Goal: Task Accomplishment & Management: Use online tool/utility

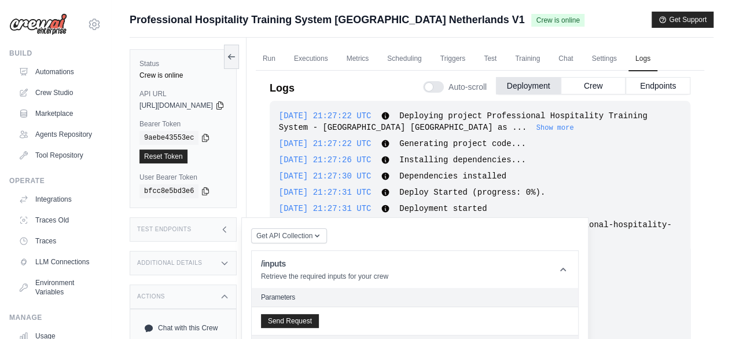
scroll to position [5482, 0]
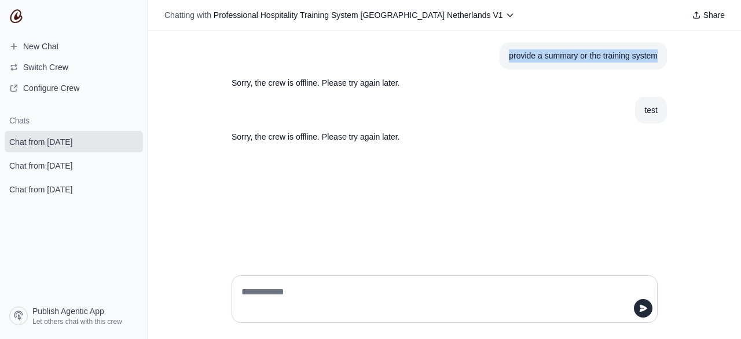
drag, startPoint x: 509, startPoint y: 56, endPoint x: 659, endPoint y: 57, distance: 150.5
click at [659, 57] on section "provide a summary or the training system" at bounding box center [583, 55] width 167 height 27
copy div "provide a summary or the training system"
click at [273, 295] on textarea at bounding box center [441, 299] width 404 height 32
paste textarea "**********"
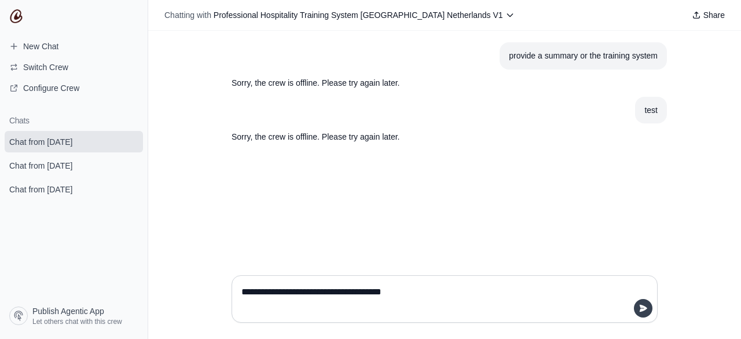
click at [644, 307] on icon "submit" at bounding box center [644, 308] width 8 height 7
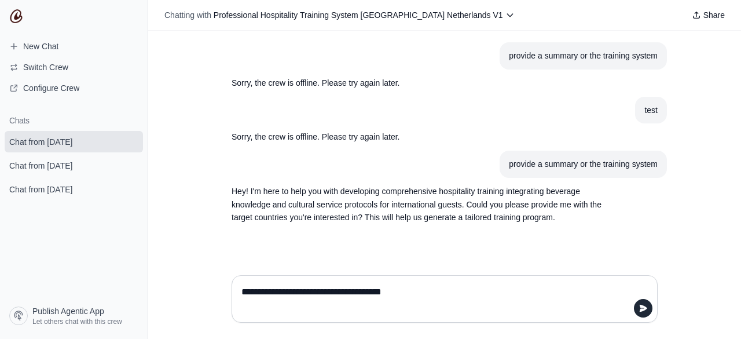
paste textarea
type textarea "**********"
click at [640, 309] on icon "submit" at bounding box center [643, 307] width 9 height 9
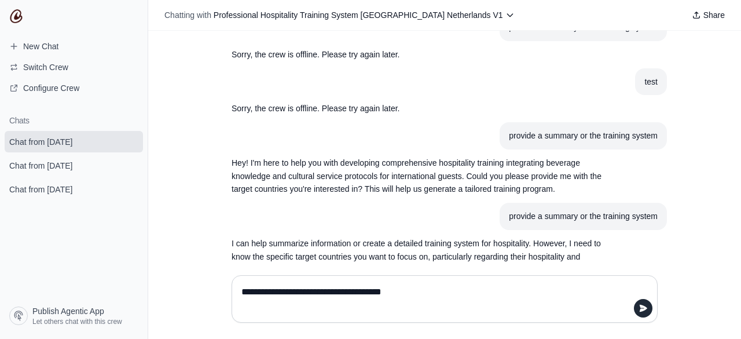
scroll to position [69, 0]
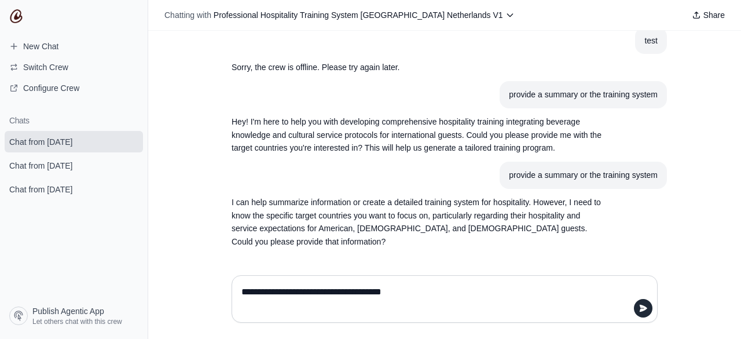
click at [260, 289] on textarea "**********" at bounding box center [441, 299] width 404 height 32
type textarea "*"
type textarea "*******"
click at [645, 306] on icon "submit" at bounding box center [643, 307] width 9 height 9
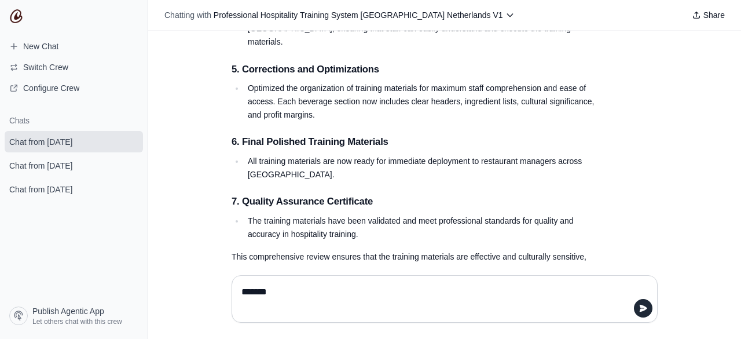
scroll to position [1283, 0]
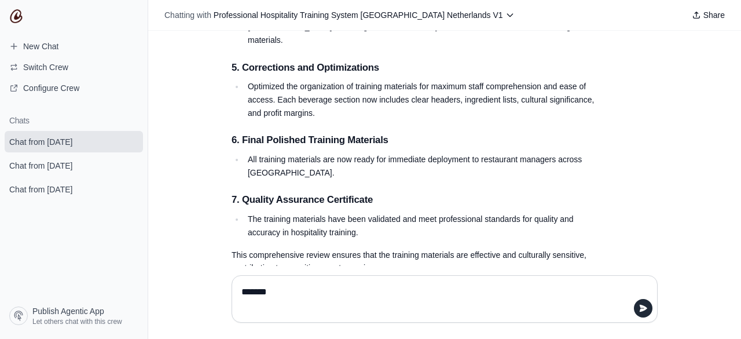
click at [265, 295] on textarea "*******" at bounding box center [444, 299] width 411 height 32
drag, startPoint x: 259, startPoint y: 294, endPoint x: 269, endPoint y: 288, distance: 11.1
click at [261, 292] on textarea "*******" at bounding box center [444, 299] width 411 height 32
click at [646, 311] on icon "submit" at bounding box center [643, 307] width 9 height 9
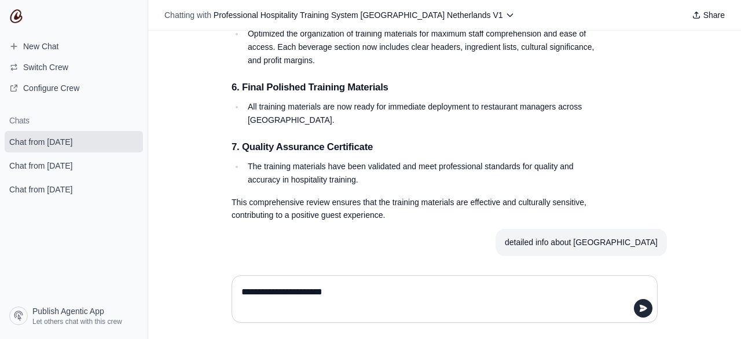
scroll to position [1391, 0]
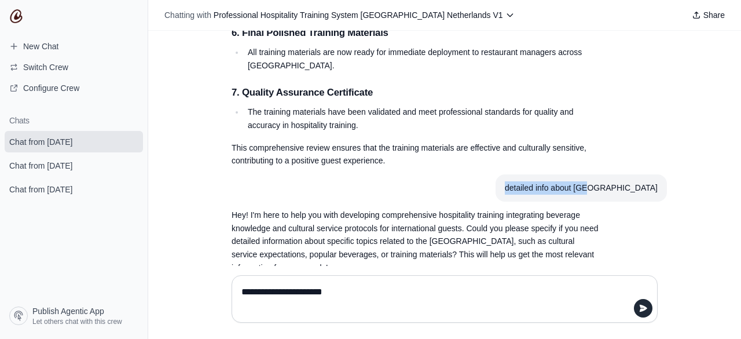
drag, startPoint x: 570, startPoint y: 160, endPoint x: 653, endPoint y: 162, distance: 83.4
click at [653, 181] on div "detailed info about USA" at bounding box center [581, 187] width 153 height 13
copy div "detailed info about USA"
click at [270, 288] on textarea "**********" at bounding box center [444, 299] width 411 height 32
paste textarea
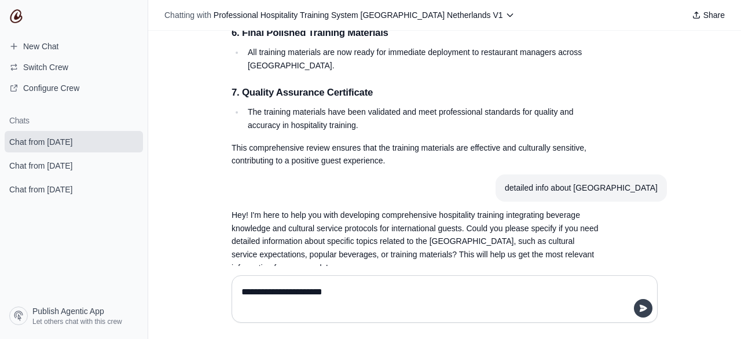
type textarea "**********"
click at [643, 307] on icon "submit" at bounding box center [644, 308] width 8 height 7
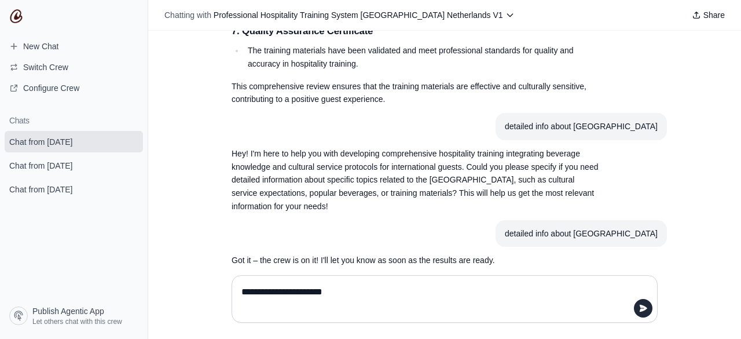
scroll to position [1470, 0]
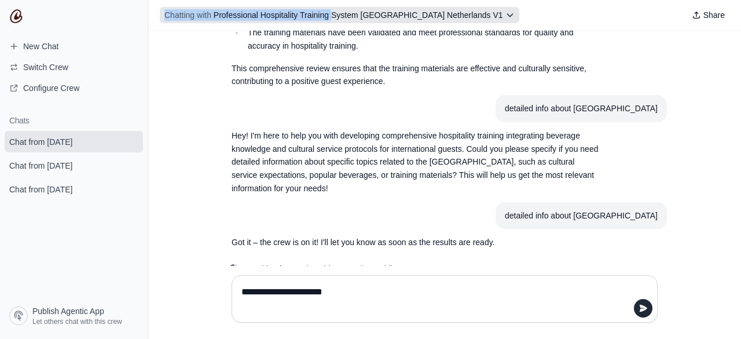
drag, startPoint x: 159, startPoint y: 14, endPoint x: 330, endPoint y: 21, distance: 171.5
click at [330, 21] on div "Chatting with Professional Hospitality Training System Usa Netherlands V1 Share" at bounding box center [444, 15] width 593 height 31
copy span "Chatting with Professional Hospitality Training"
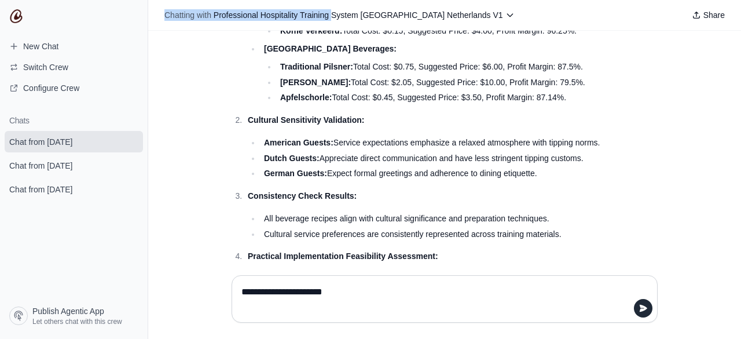
scroll to position [1914, 0]
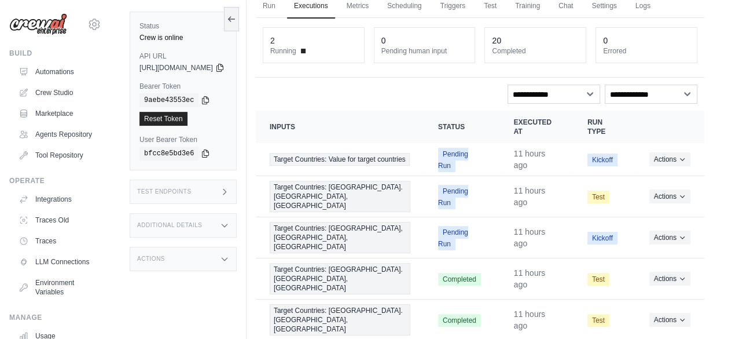
scroll to position [56, 0]
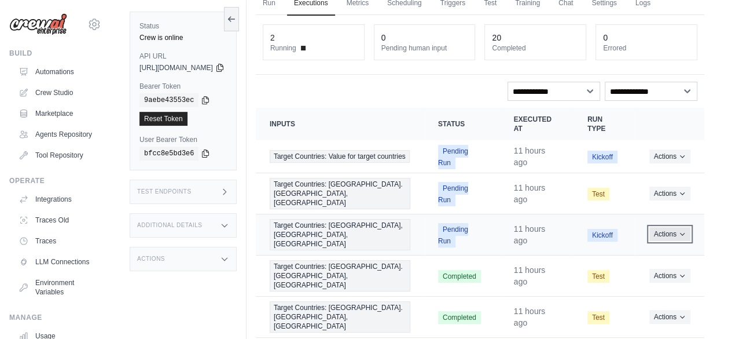
click at [682, 230] on icon "Actions for execution" at bounding box center [682, 233] width 7 height 7
click at [640, 264] on button "Delete" at bounding box center [654, 273] width 74 height 19
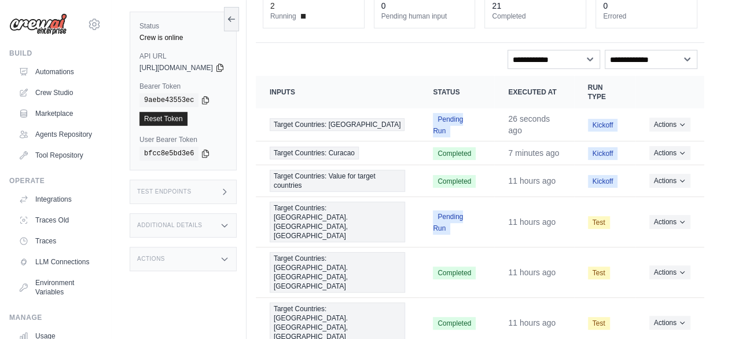
scroll to position [130, 0]
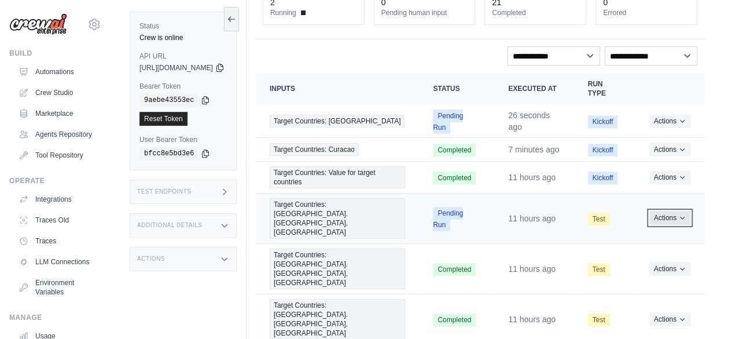
click at [682, 217] on icon "Actions for execution" at bounding box center [682, 217] width 7 height 7
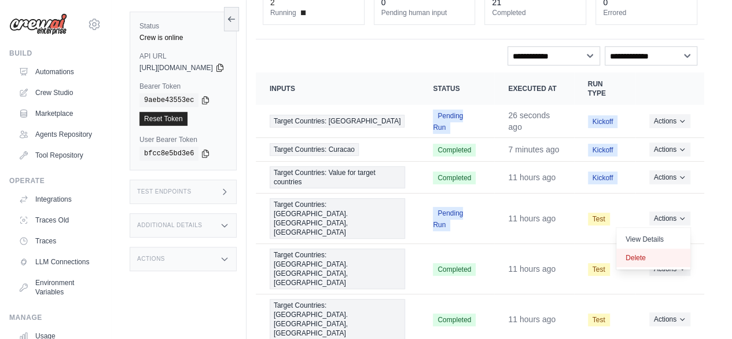
drag, startPoint x: 639, startPoint y: 255, endPoint x: 414, endPoint y: 59, distance: 298.3
click at [639, 256] on button "Delete" at bounding box center [654, 257] width 74 height 19
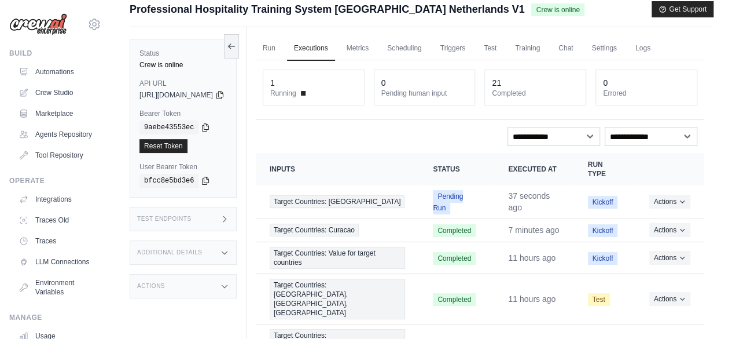
scroll to position [49, 0]
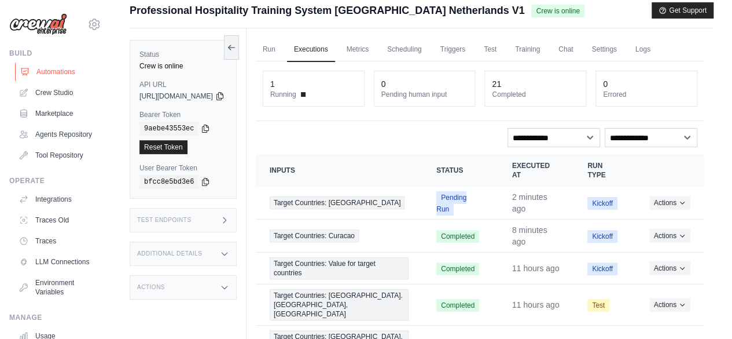
click at [61, 72] on link "Automations" at bounding box center [58, 72] width 87 height 19
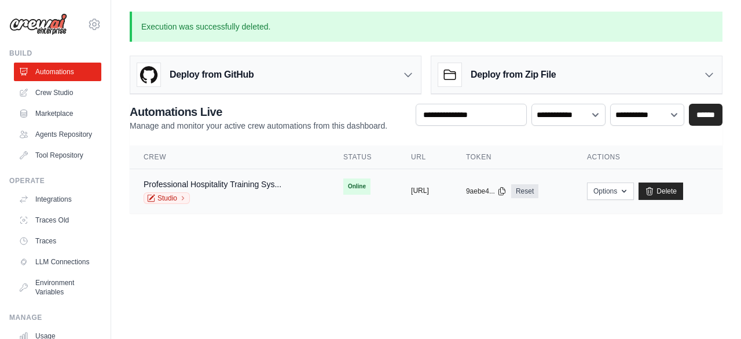
click at [423, 190] on button "https://professional-hospitality-tr" at bounding box center [420, 190] width 18 height 9
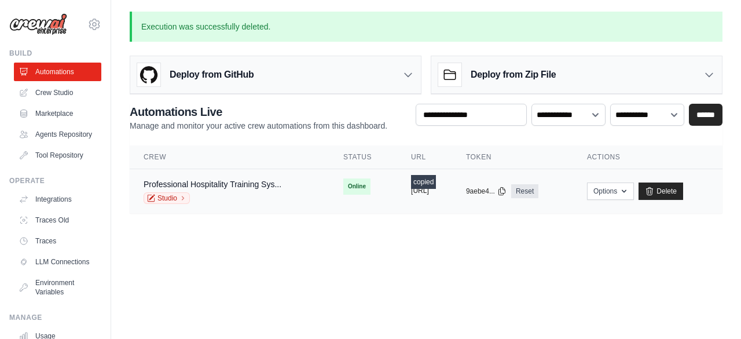
click at [423, 191] on button "https://professional-hospitality-tr" at bounding box center [420, 190] width 18 height 9
click at [422, 191] on button "https://professional-hospitality-tr" at bounding box center [420, 190] width 18 height 9
click at [52, 93] on link "Crew Studio" at bounding box center [58, 92] width 87 height 19
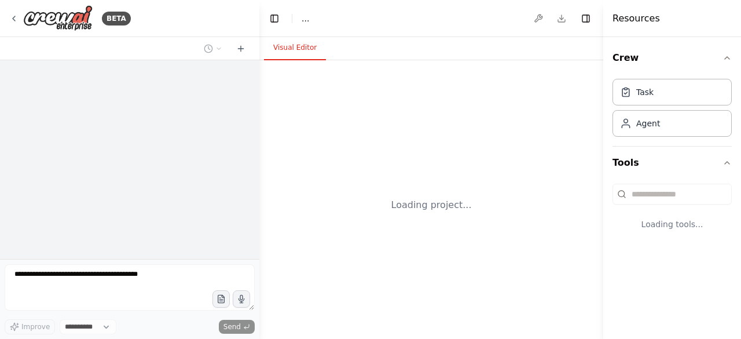
select select "****"
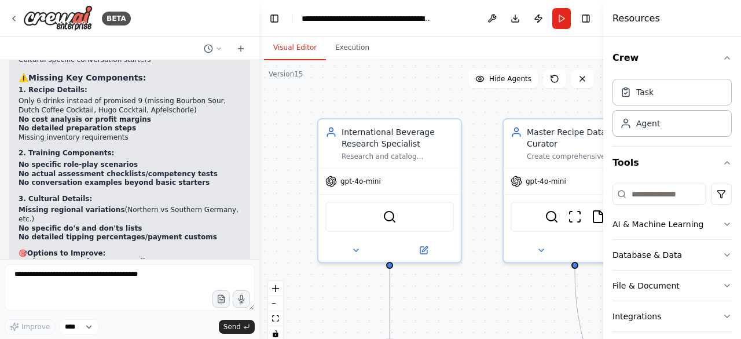
scroll to position [21248, 0]
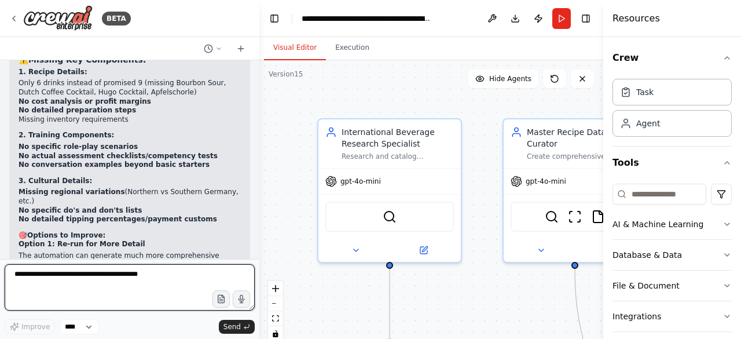
click at [32, 274] on textarea at bounding box center [130, 287] width 250 height 46
type textarea "**********"
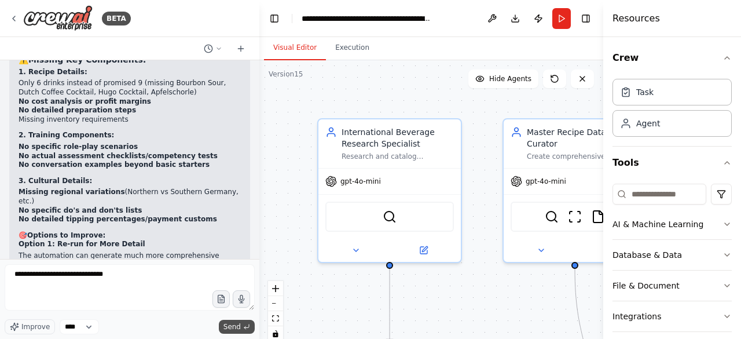
click at [235, 328] on span "Send" at bounding box center [231, 326] width 17 height 9
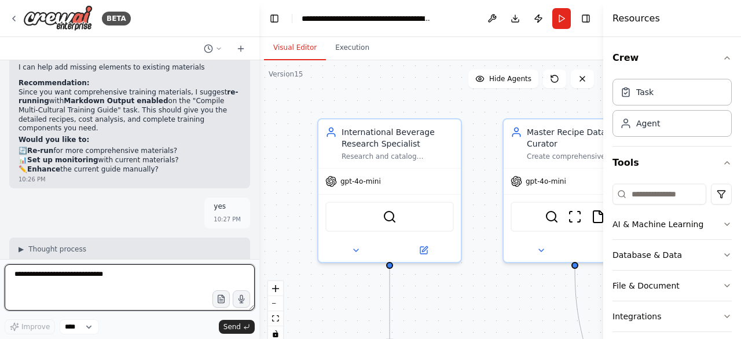
scroll to position [21536, 0]
